Goal: Navigation & Orientation: Go to known website

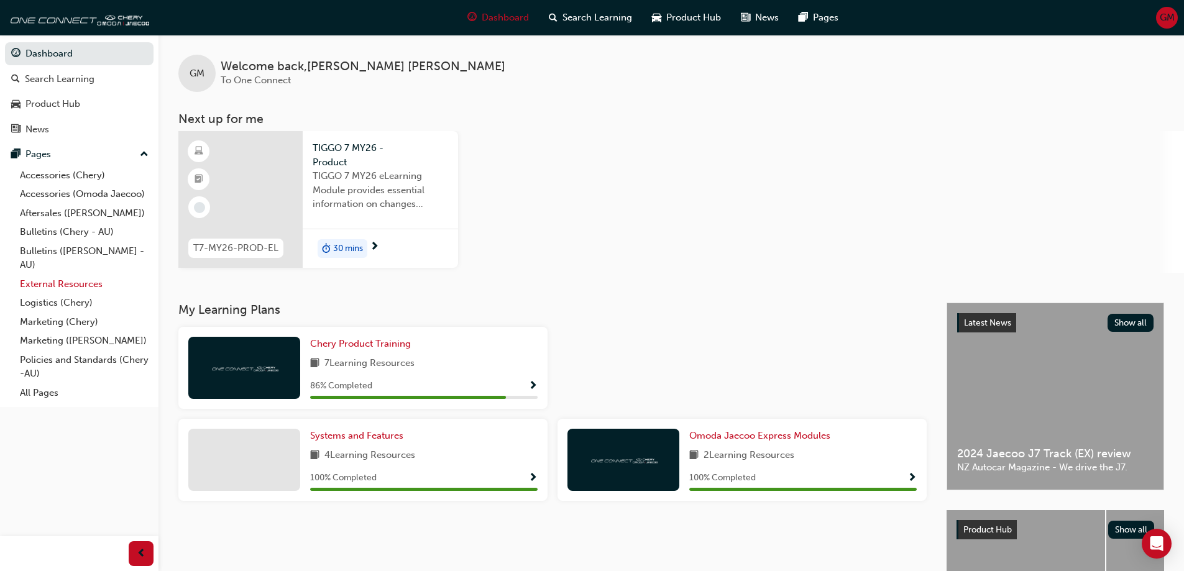
click at [25, 288] on link "External Resources" at bounding box center [84, 284] width 139 height 19
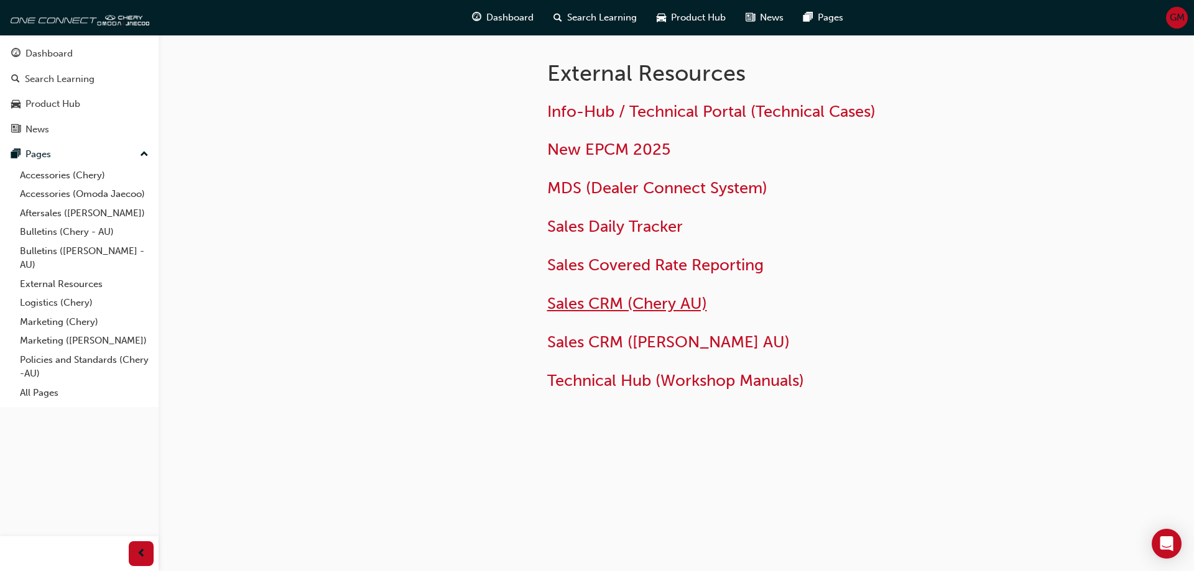
click at [657, 308] on span "Sales CRM (Chery AU)" at bounding box center [627, 303] width 160 height 19
click at [644, 344] on span "Sales CRM ([PERSON_NAME] AU)" at bounding box center [668, 342] width 242 height 19
